Goal: Transaction & Acquisition: Obtain resource

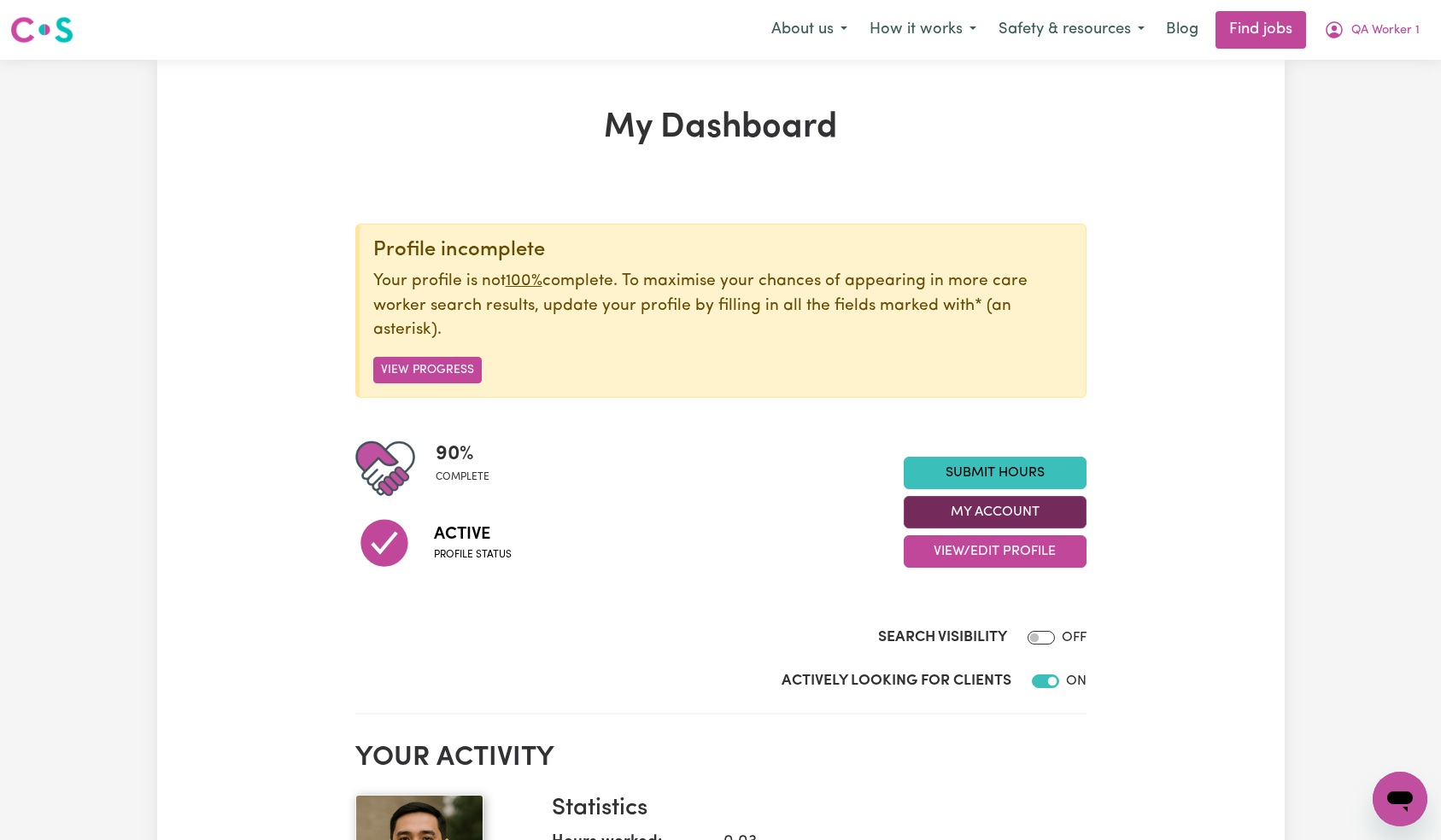
click at [1003, 514] on button "My Account" at bounding box center [995, 512] width 183 height 33
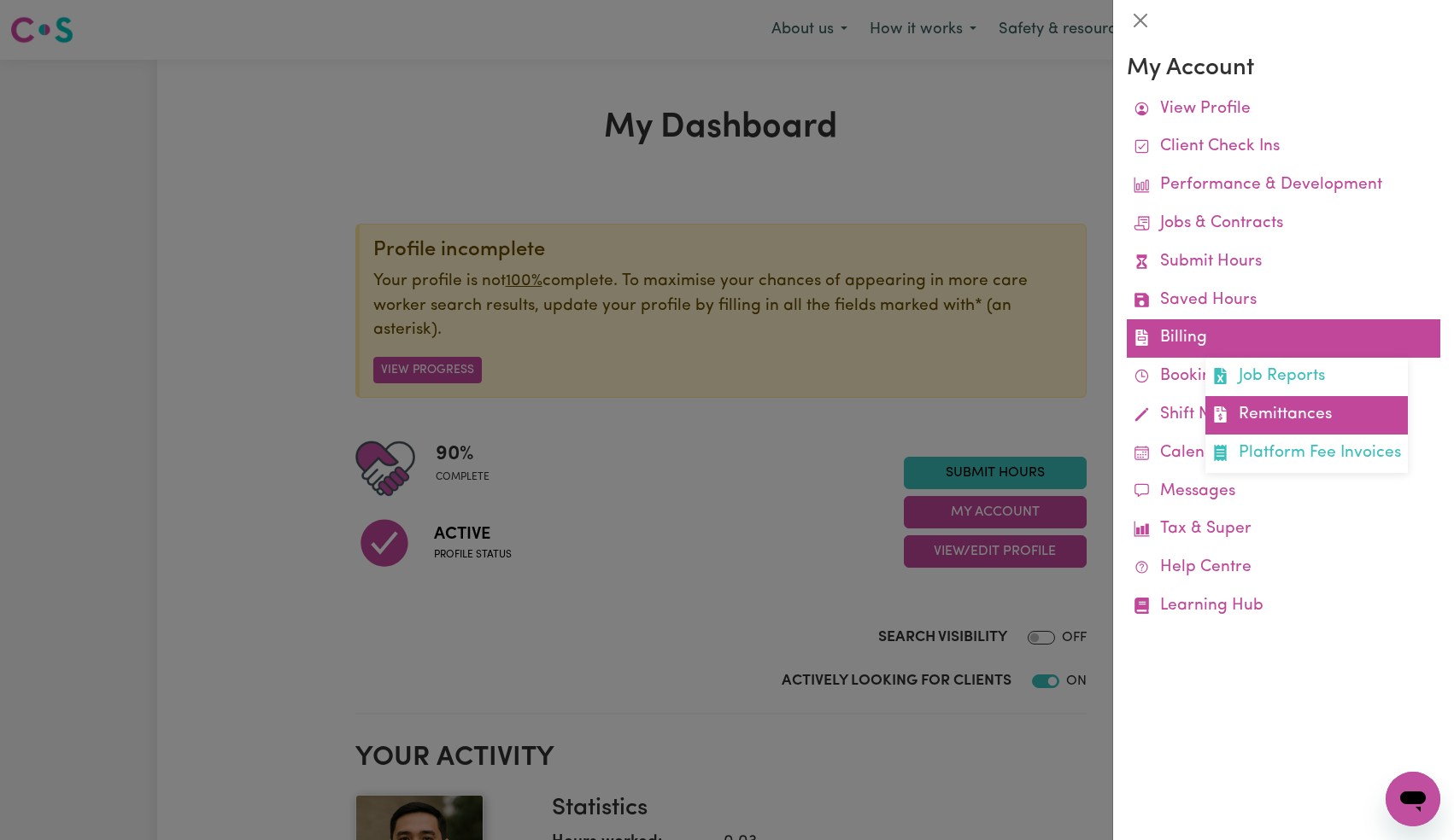
click at [1230, 402] on link "Remittances" at bounding box center [1306, 415] width 202 height 38
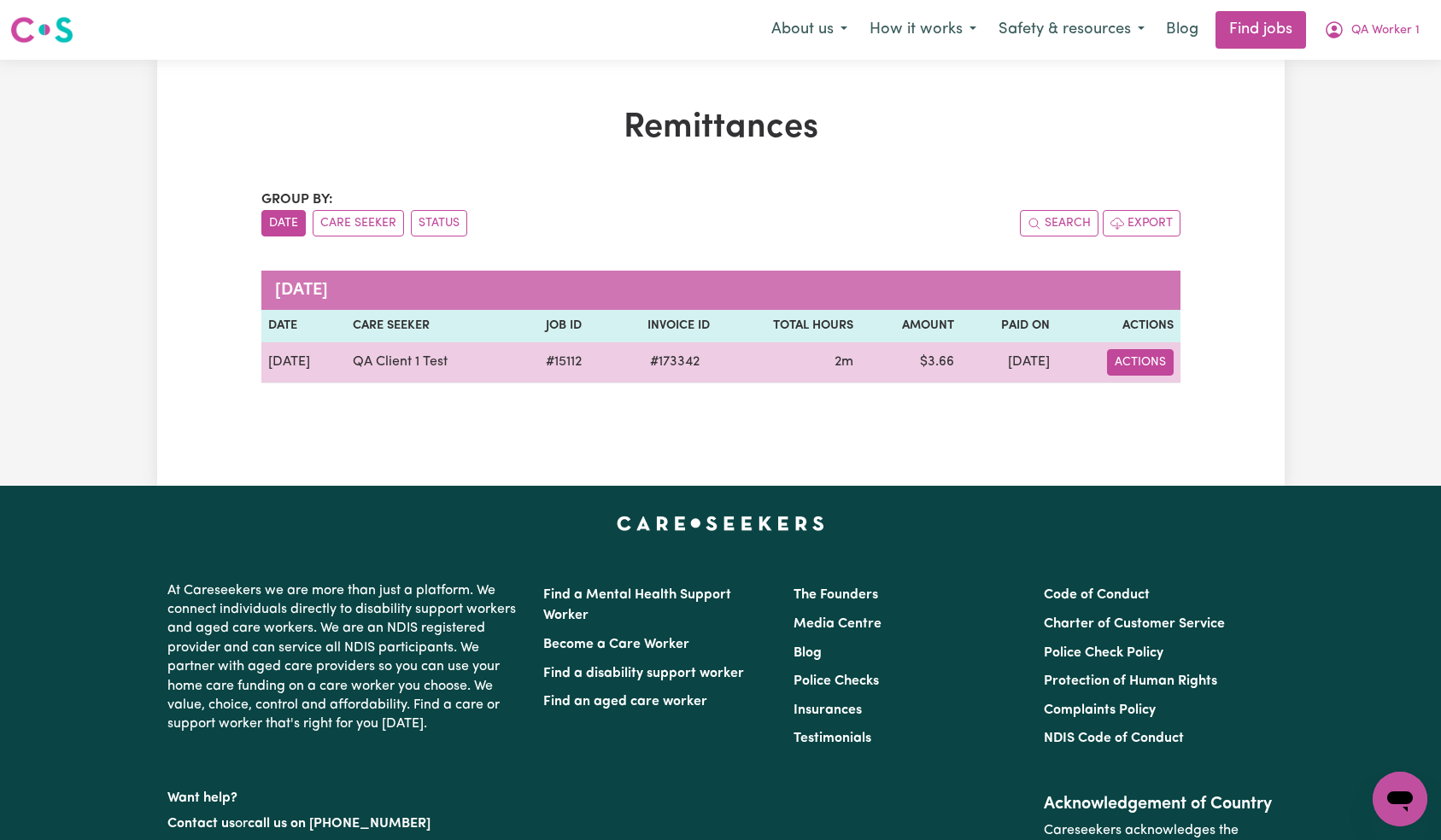
click at [1144, 357] on button "Actions" at bounding box center [1140, 363] width 67 height 26
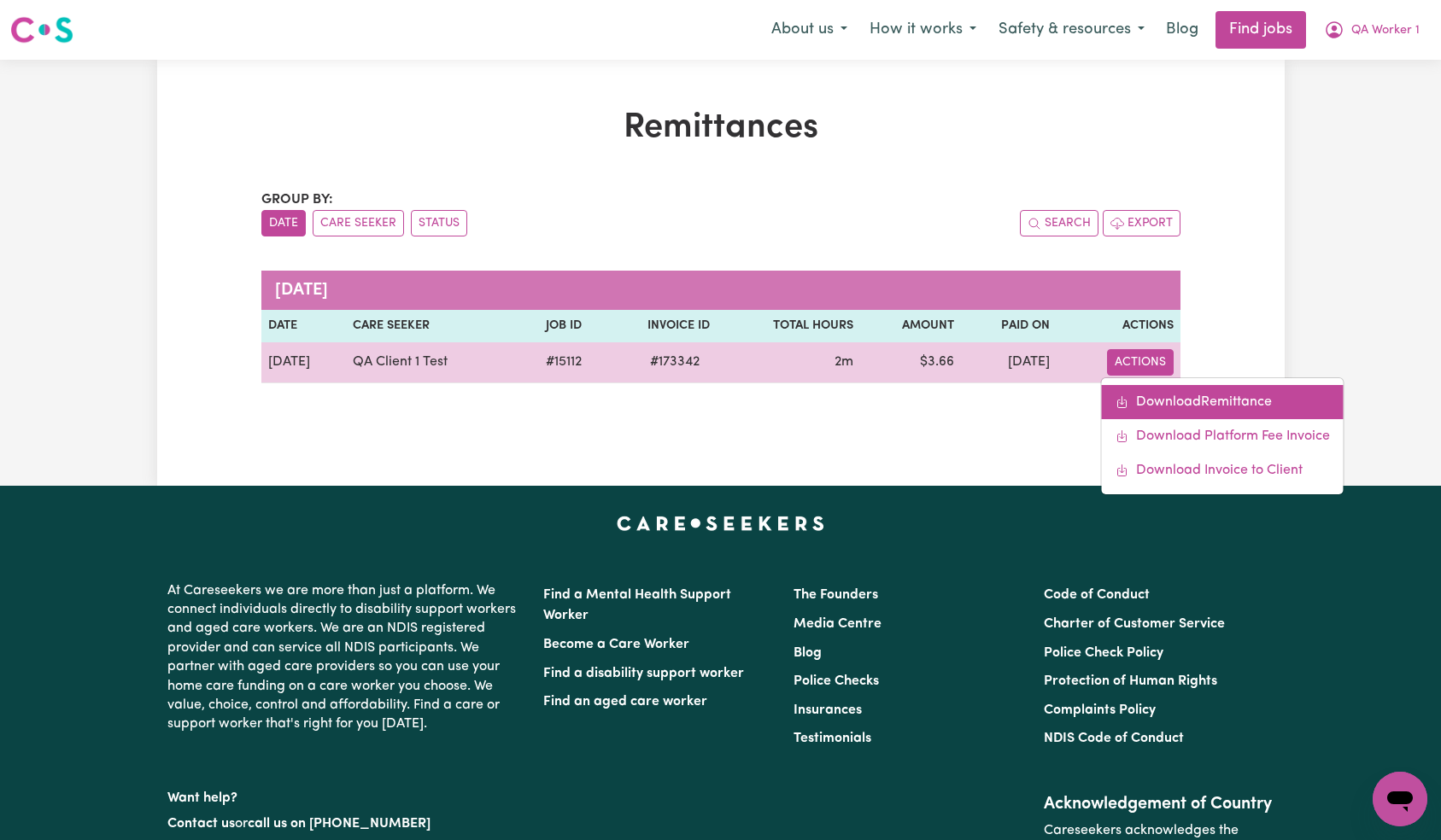
click at [1172, 389] on link "Download Remittance" at bounding box center [1223, 402] width 242 height 34
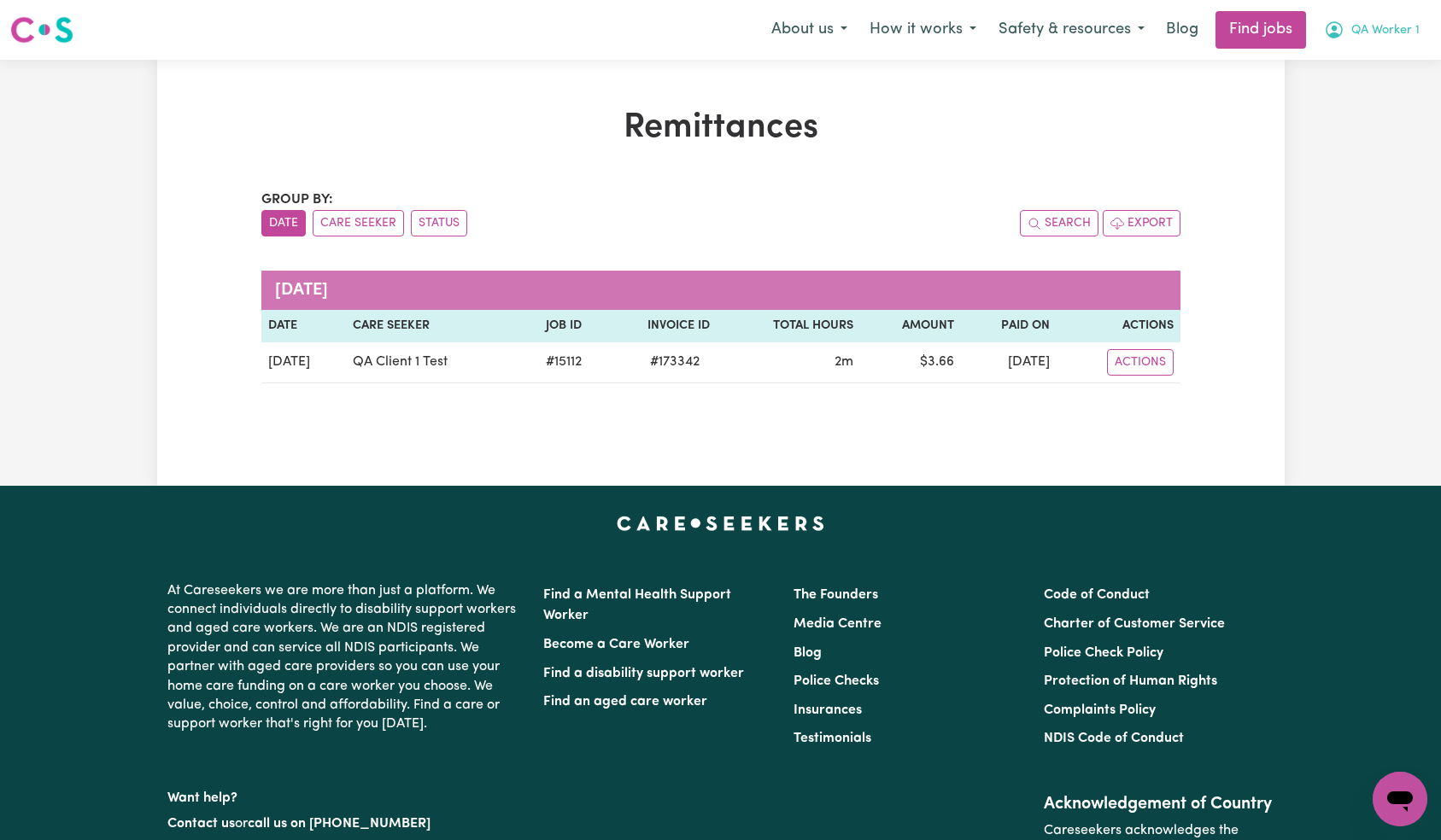
click at [1369, 40] on button "QA Worker 1" at bounding box center [1372, 30] width 118 height 36
click at [1367, 127] on link "Logout" at bounding box center [1362, 130] width 135 height 33
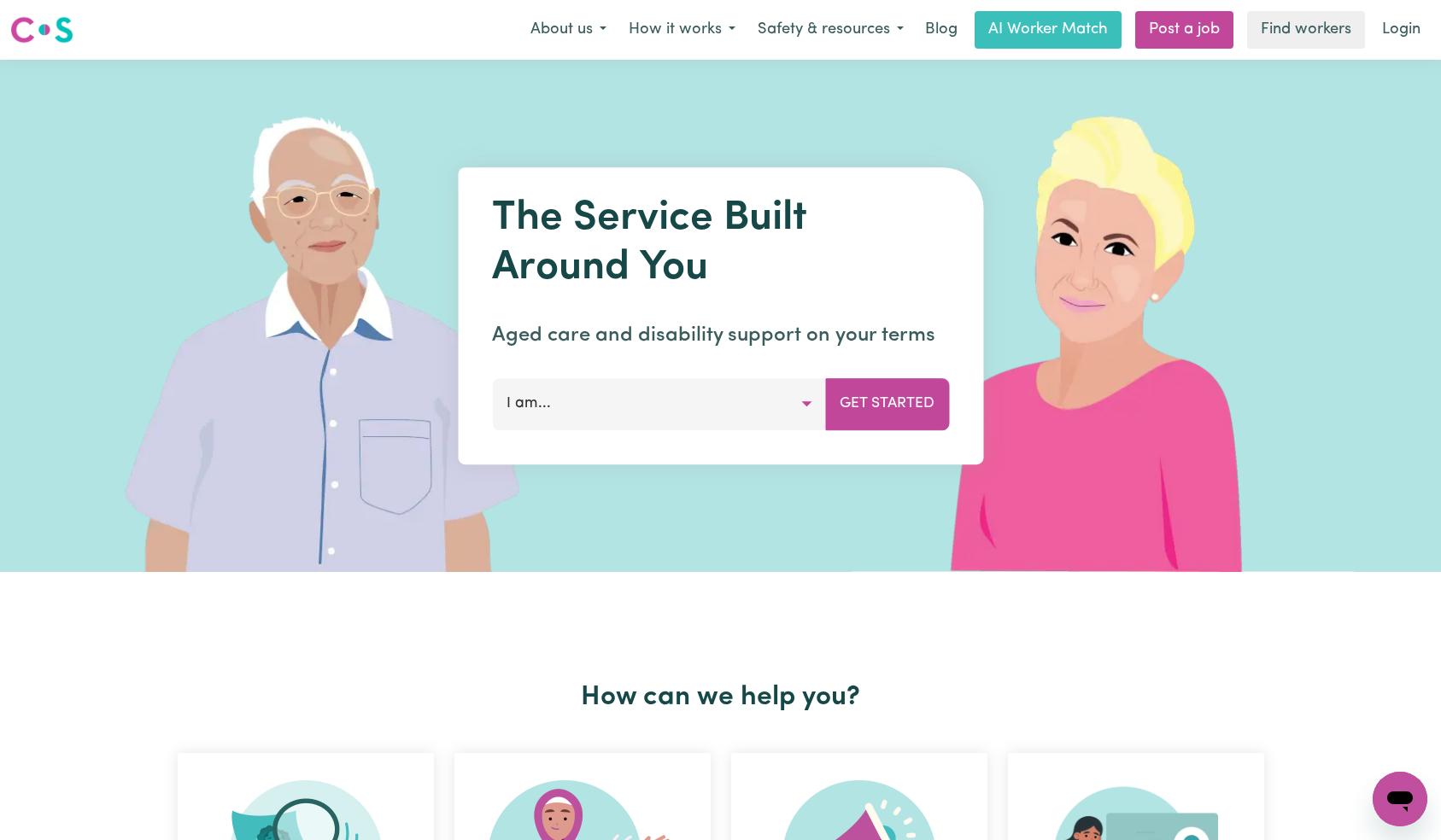
click at [529, 65] on img at bounding box center [335, 316] width 509 height 513
